Goal: Information Seeking & Learning: Learn about a topic

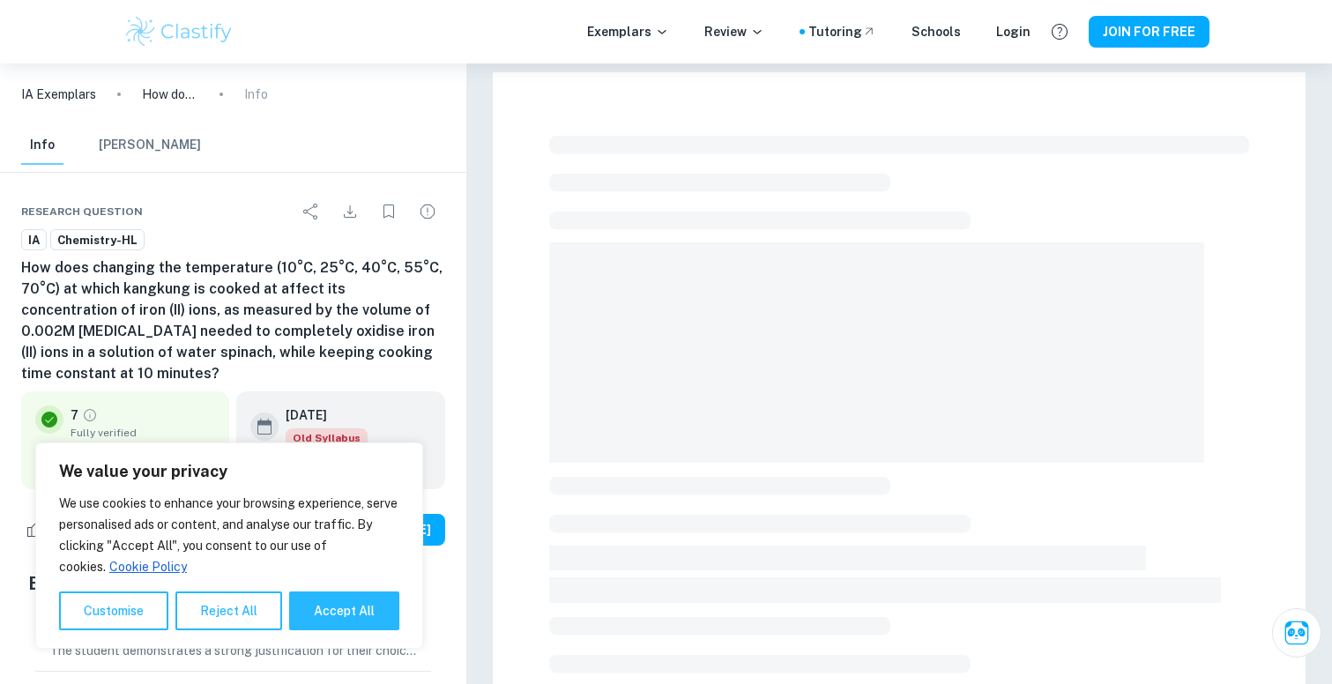
scroll to position [397, 0]
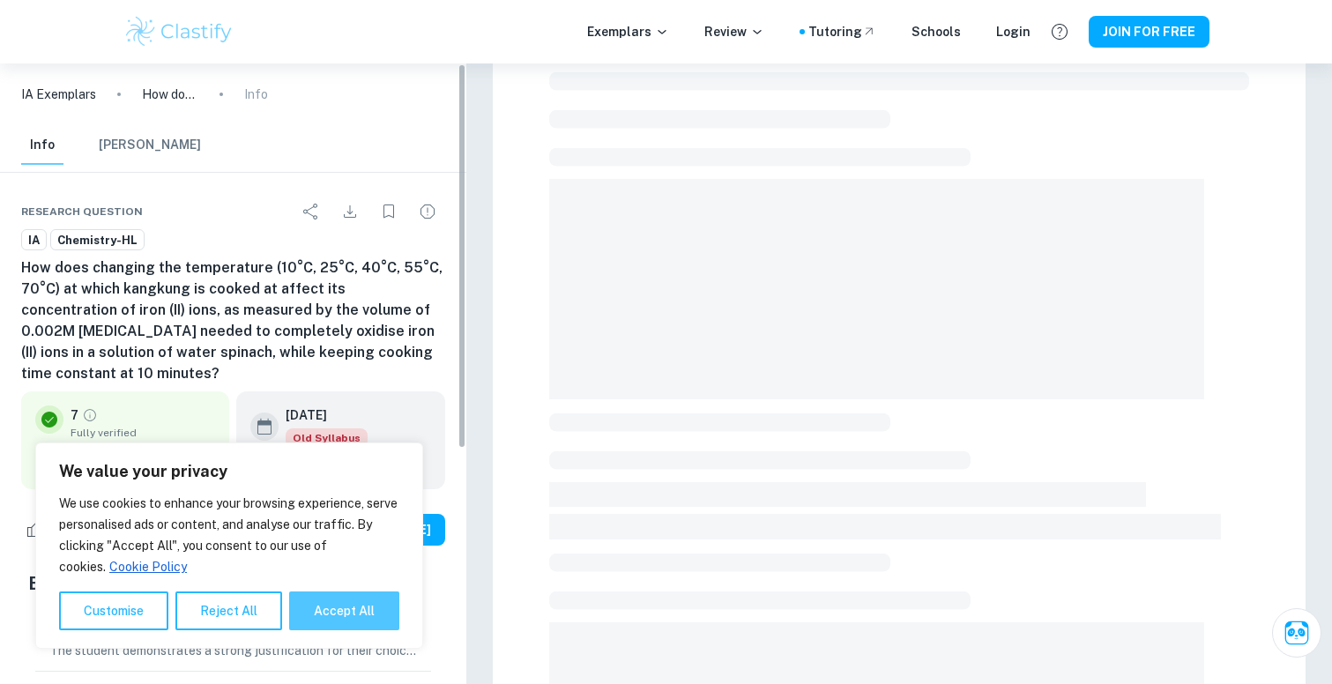
click at [341, 606] on button "Accept All" at bounding box center [344, 611] width 110 height 39
checkbox input "true"
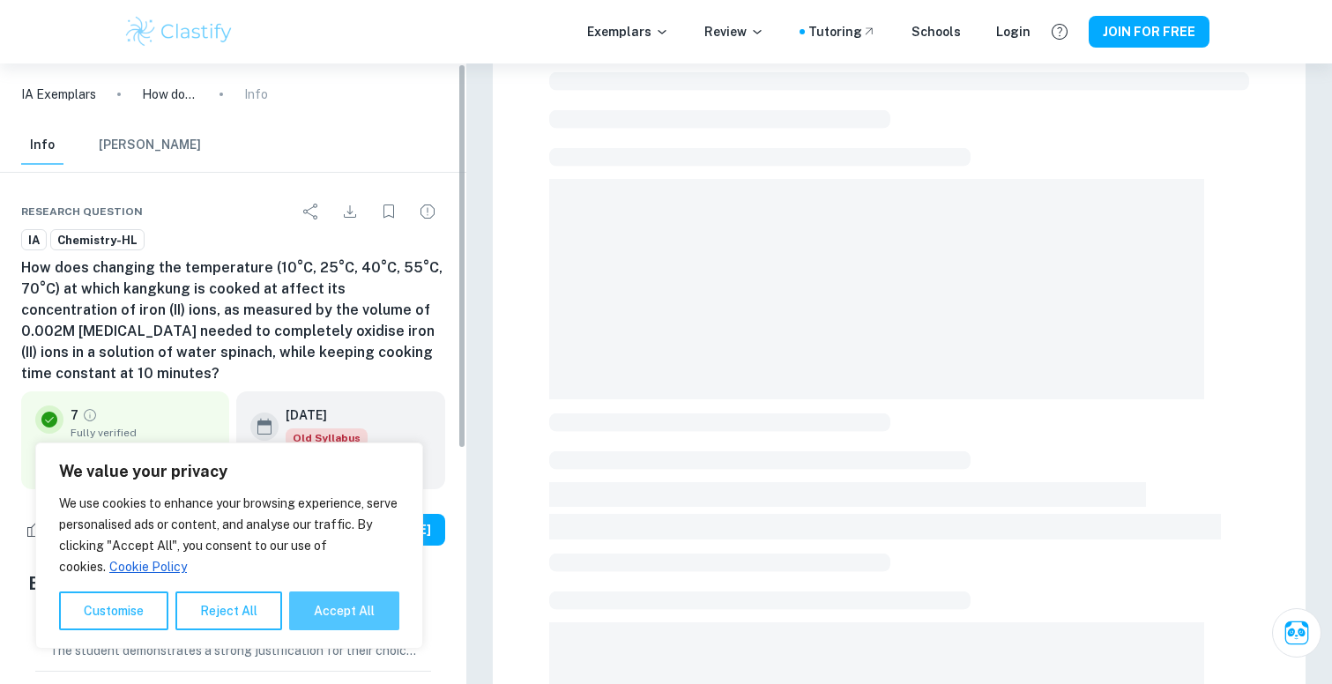
checkbox input "true"
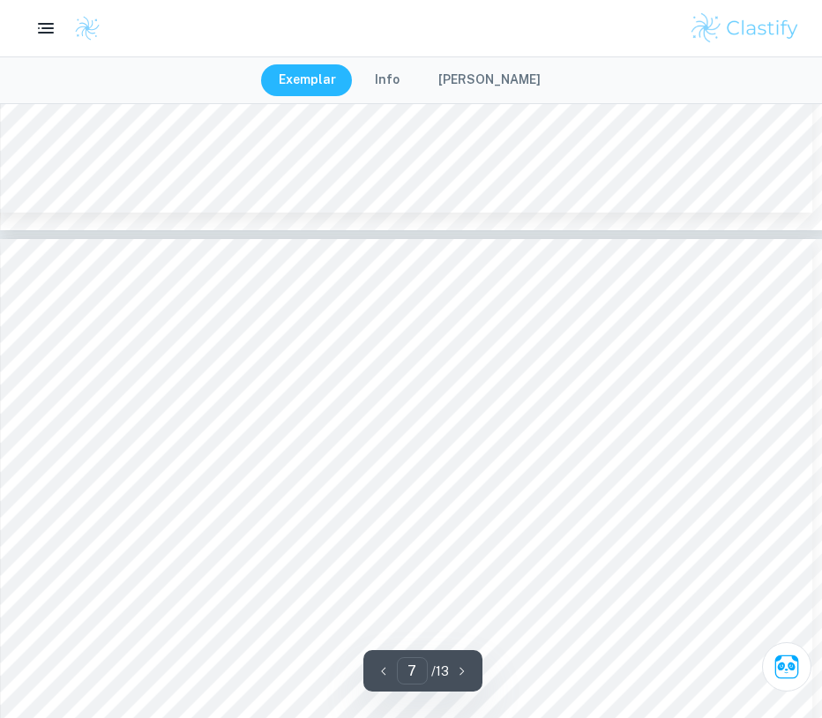
scroll to position [7143, 0]
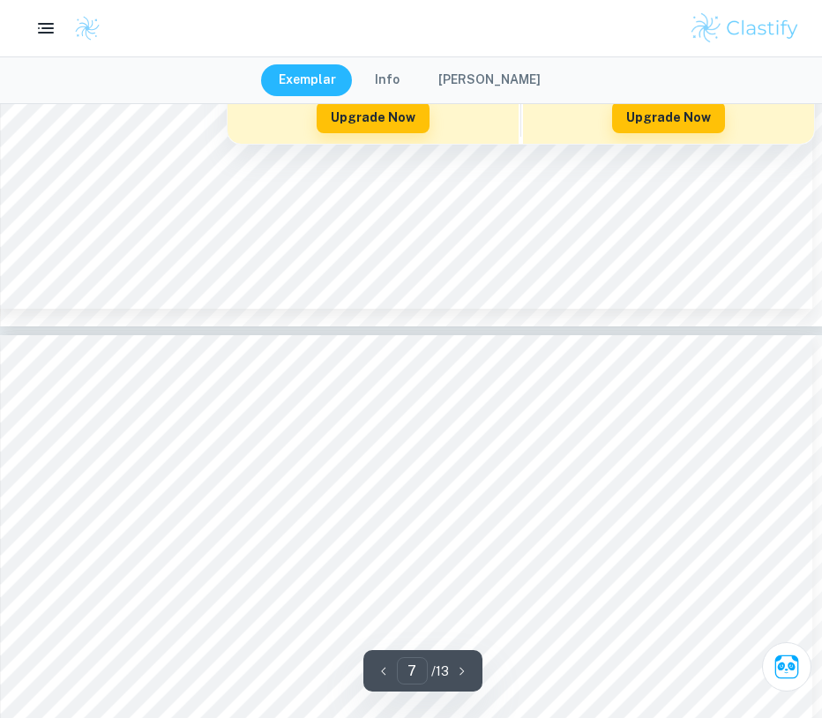
type input "8"
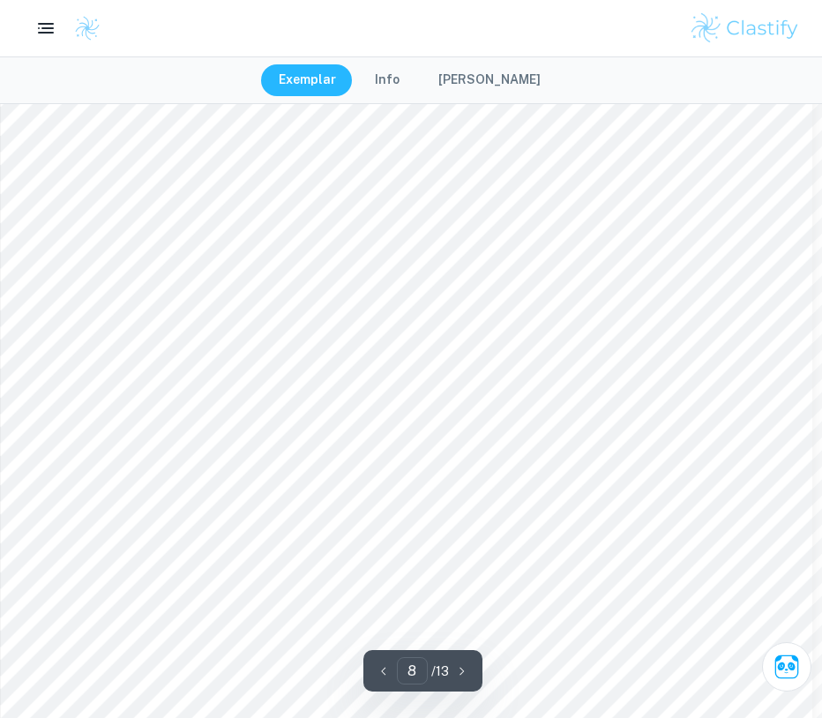
scroll to position [8333, 0]
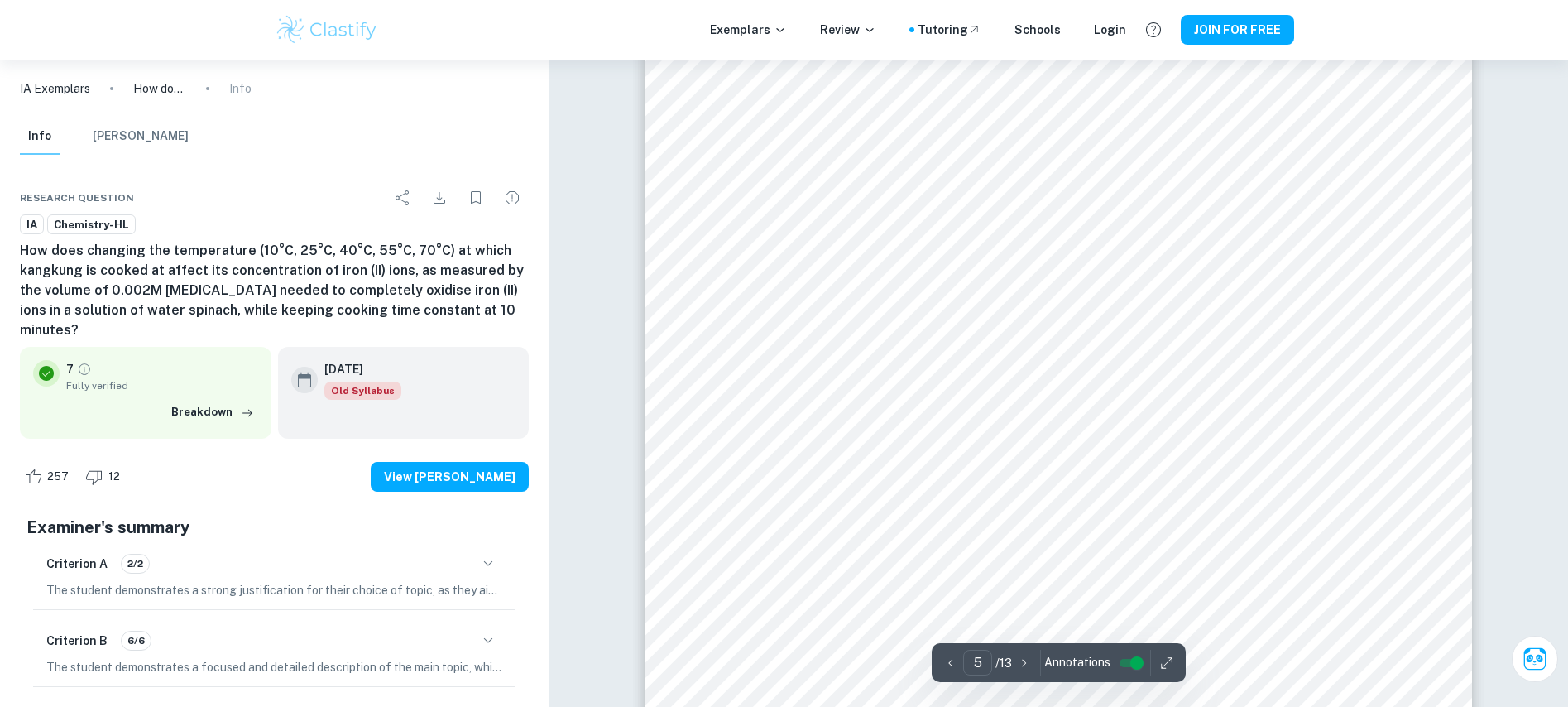
scroll to position [4719, 0]
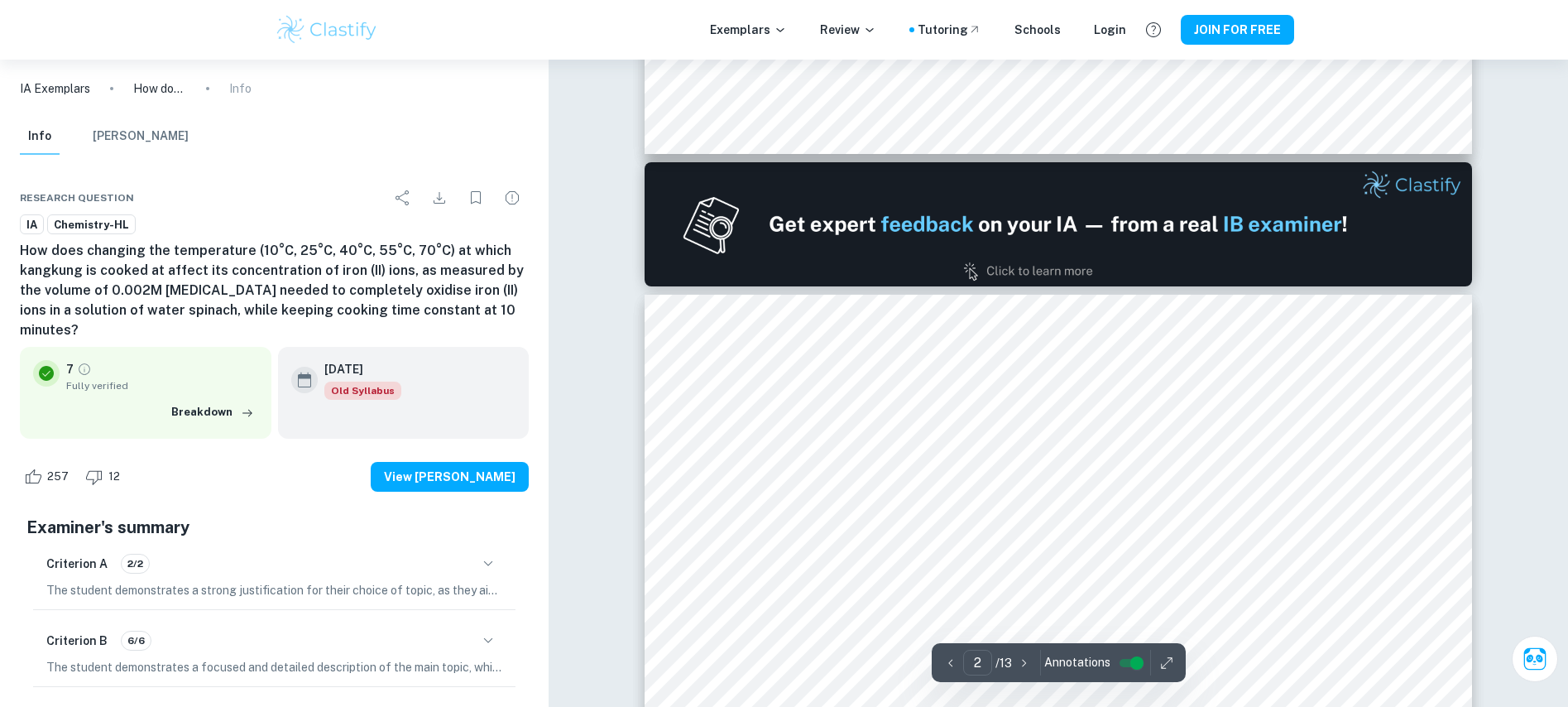
type input "1"
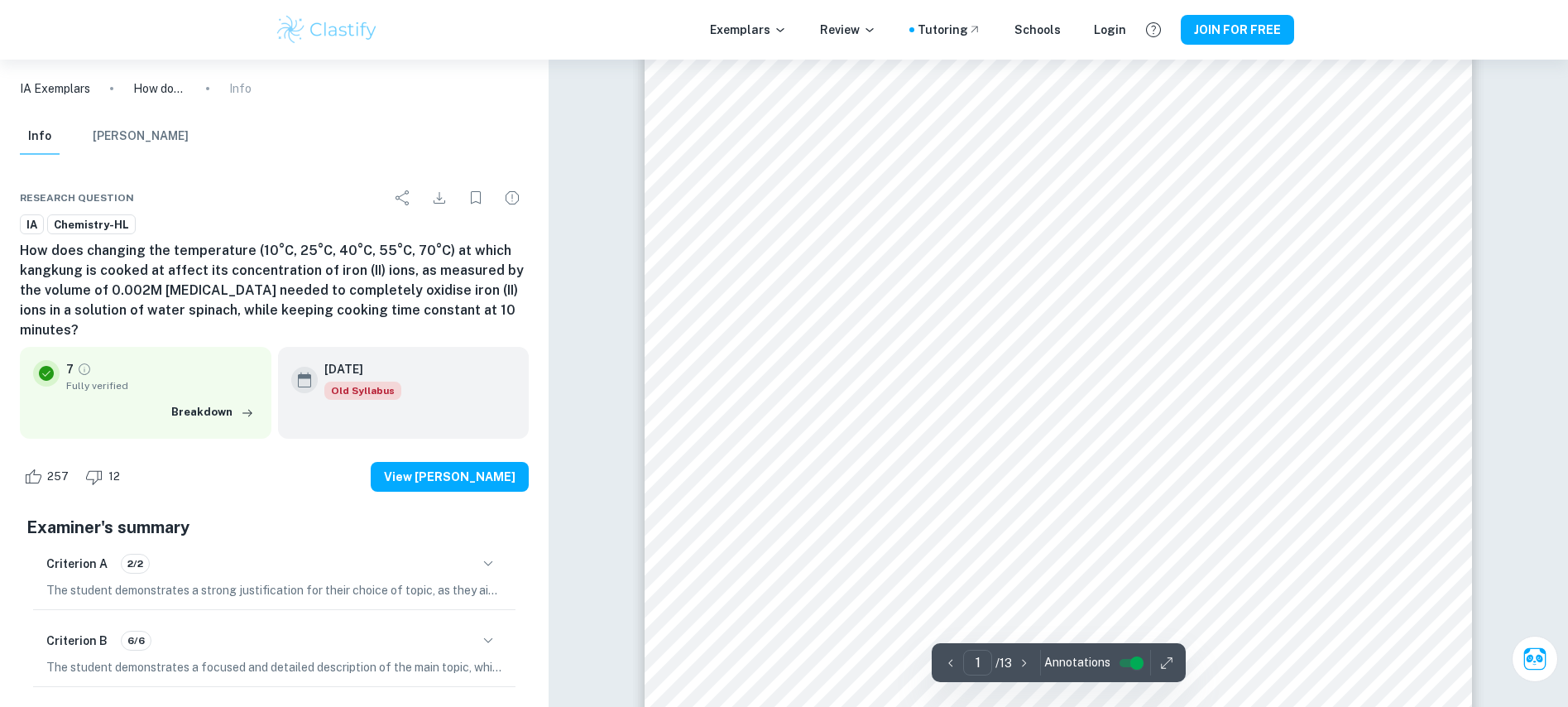
scroll to position [0, 0]
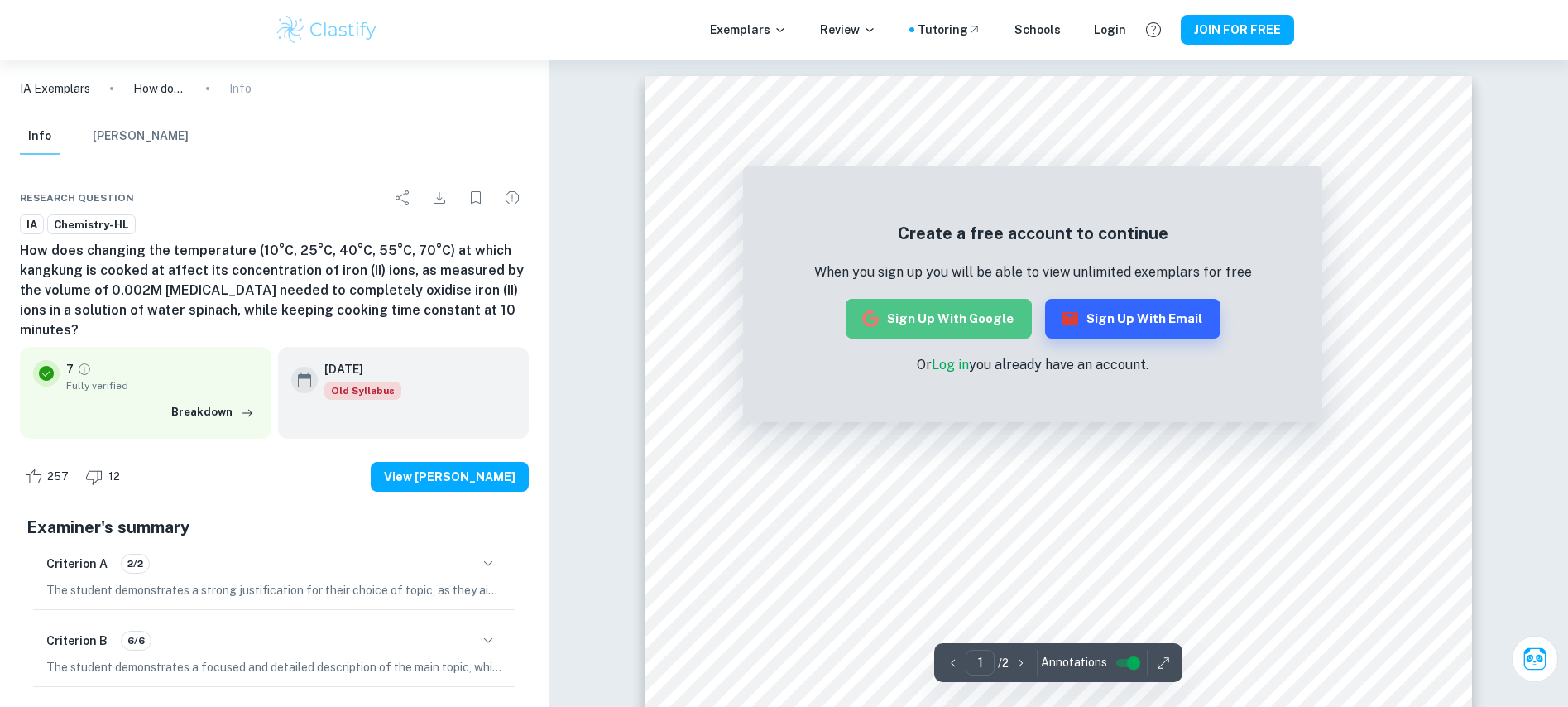
click at [959, 325] on button "Sign up with Google" at bounding box center [938, 318] width 186 height 39
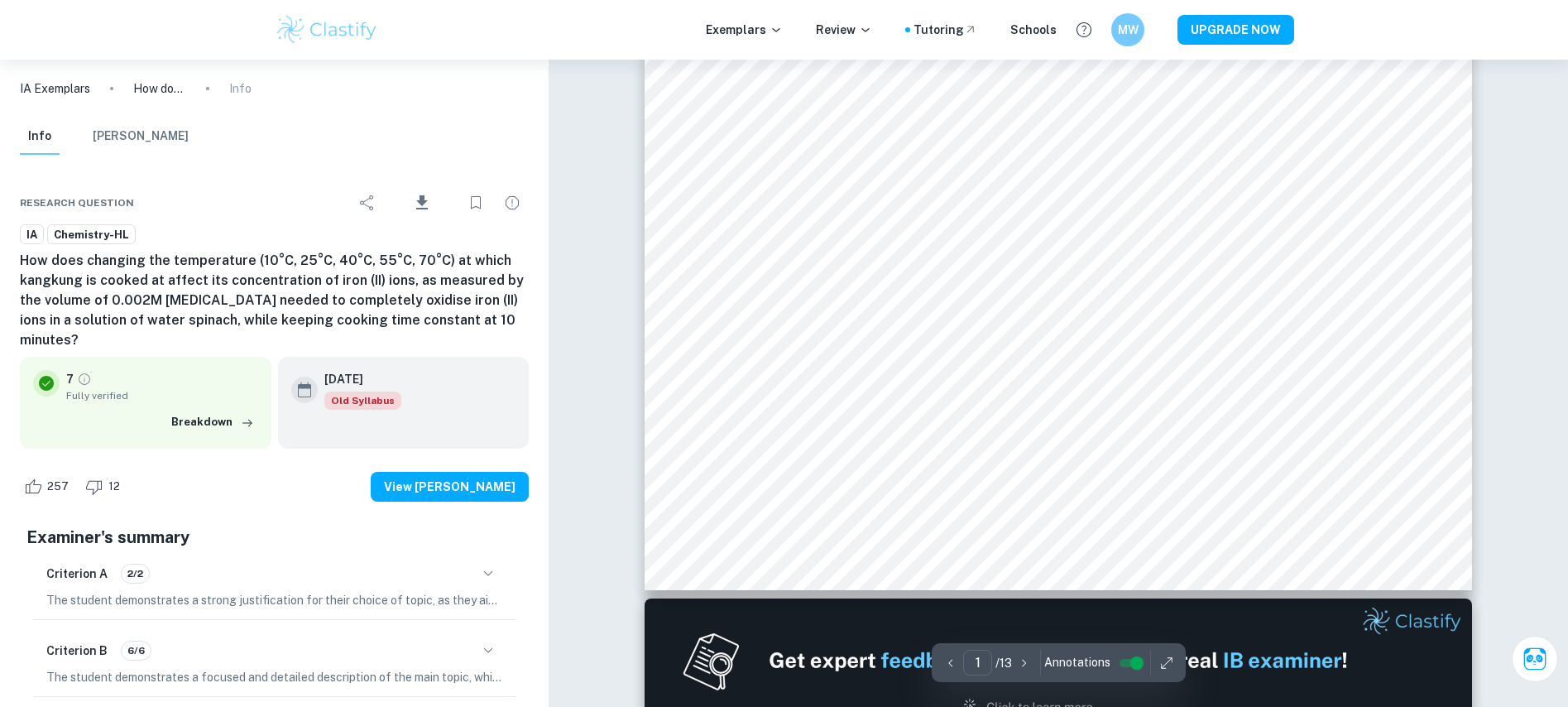
scroll to position [621, 0]
